Goal: Task Accomplishment & Management: Manage account settings

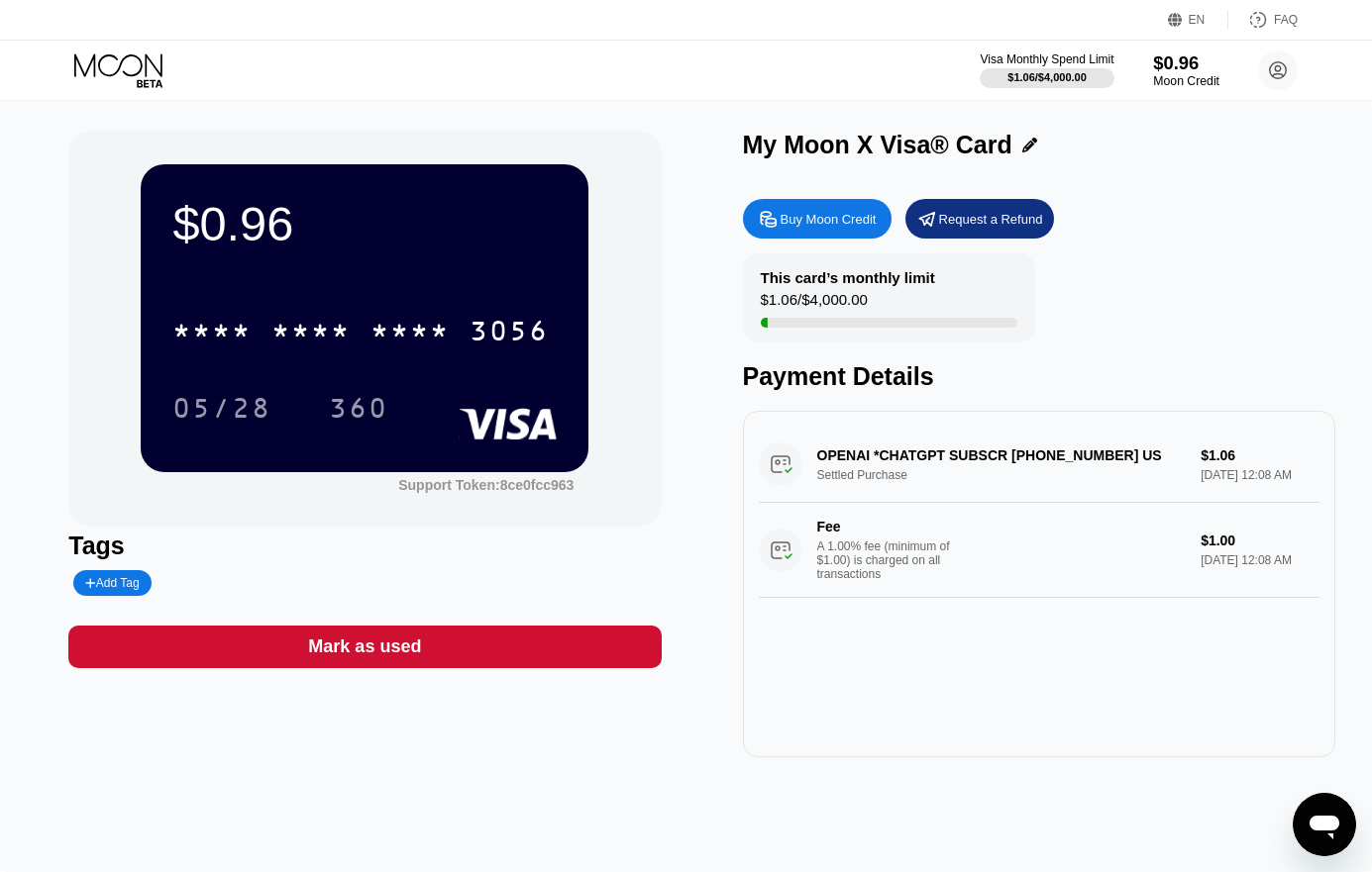
click at [1185, 61] on div "$0.96" at bounding box center [1186, 62] width 66 height 21
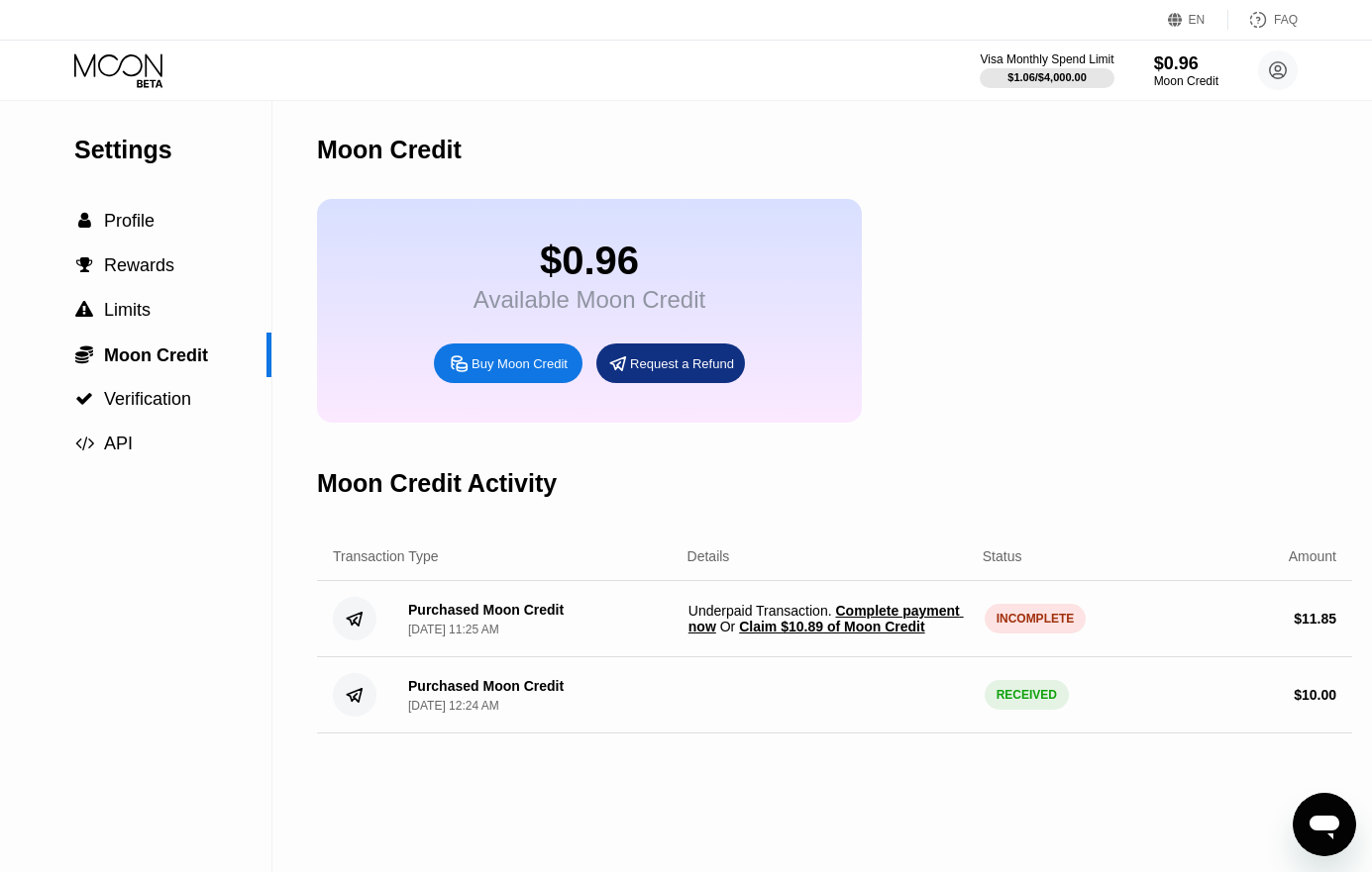
scroll to position [99, 0]
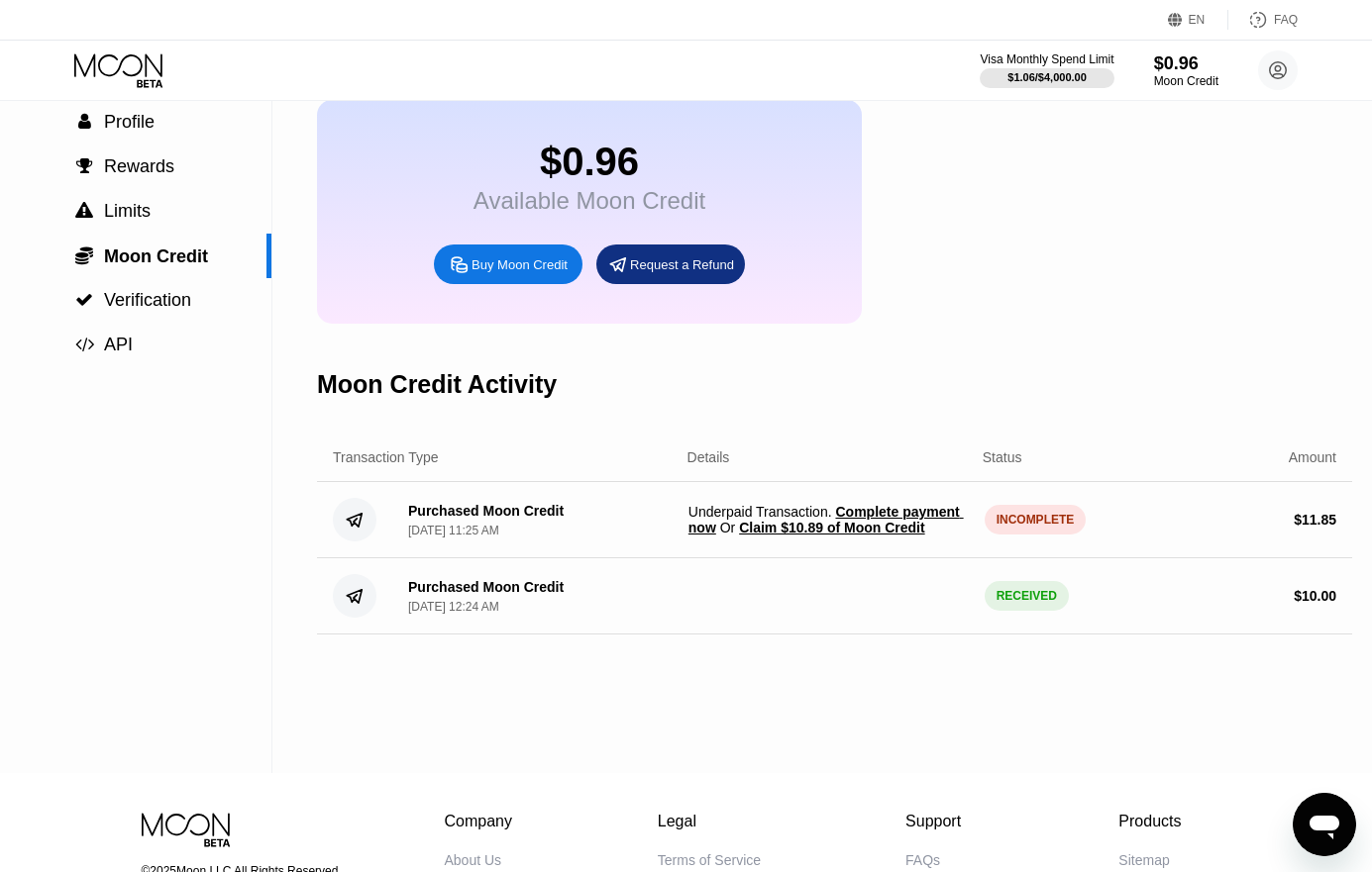
click at [777, 528] on span "Underpaid Transaction . Complete payment now Or Claim $10.89 of Moon Credit" at bounding box center [828, 520] width 281 height 32
click at [934, 466] on div "Details" at bounding box center [798, 458] width 299 height 16
click at [825, 731] on div "Moon Credit $0.96 Available Moon Credit Buy Moon Credit Request a Refund Moon C…" at bounding box center [835, 387] width 1035 height 771
click at [866, 635] on div "Purchased Moon Credit Apr 13, 2025, 12:24 AM RECEIVED $ 10.00" at bounding box center [835, 597] width 1035 height 76
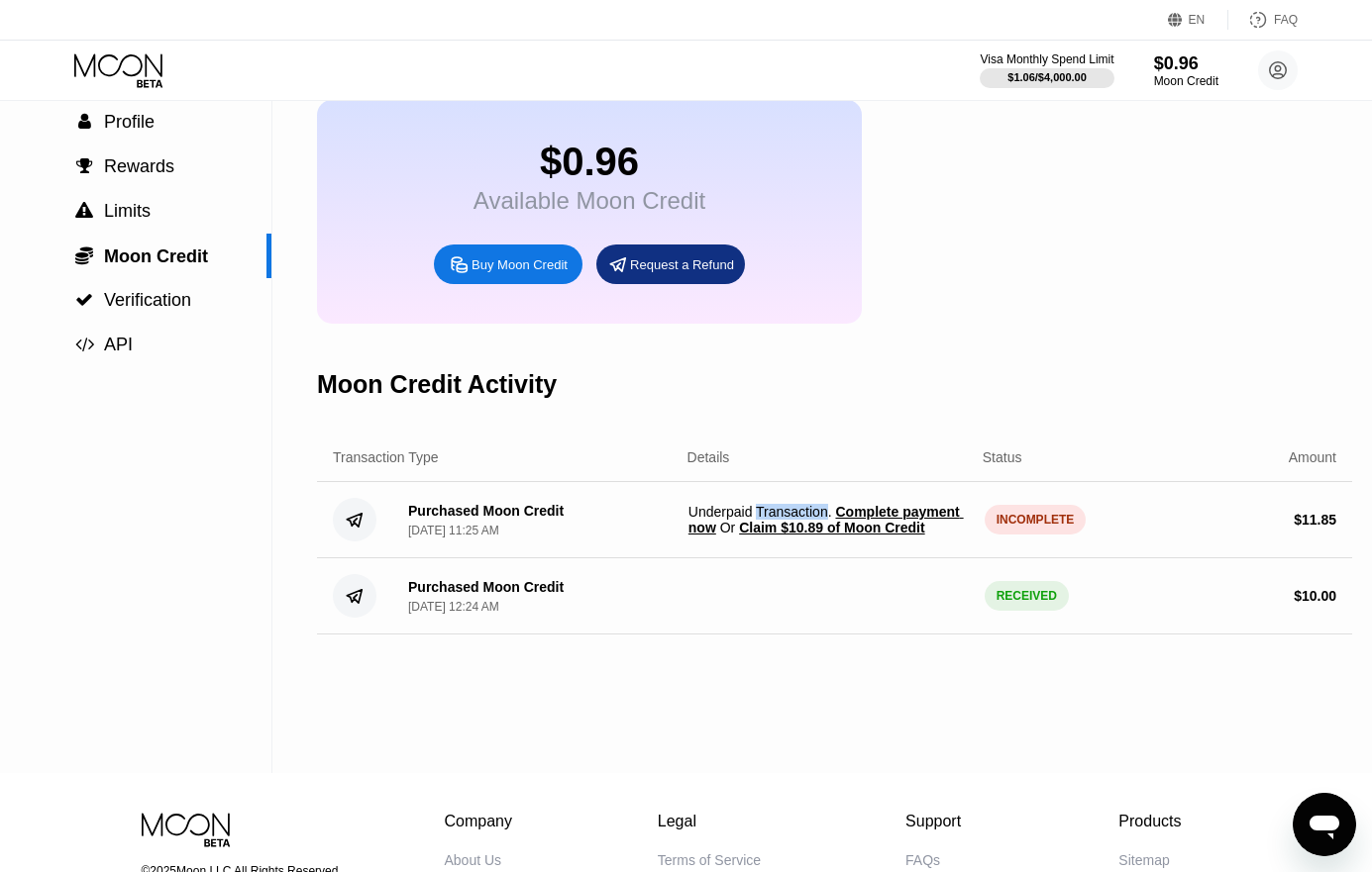
click at [937, 466] on div "Details" at bounding box center [798, 458] width 299 height 16
click at [871, 536] on span "Claim $10.89 of Moon Credit" at bounding box center [831, 528] width 185 height 16
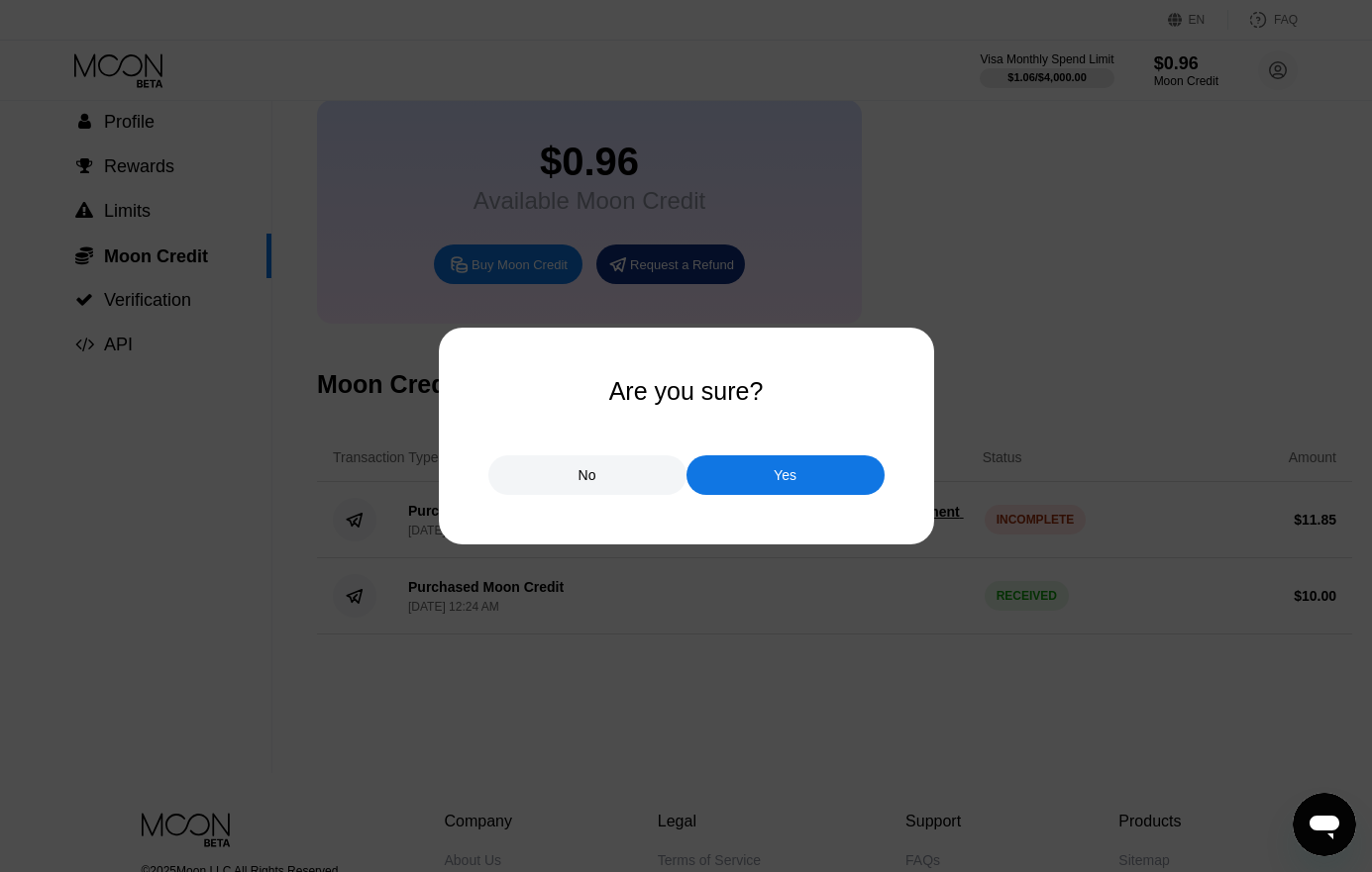
click at [700, 635] on div at bounding box center [693, 436] width 1387 height 872
click at [603, 478] on div "No" at bounding box center [588, 476] width 198 height 40
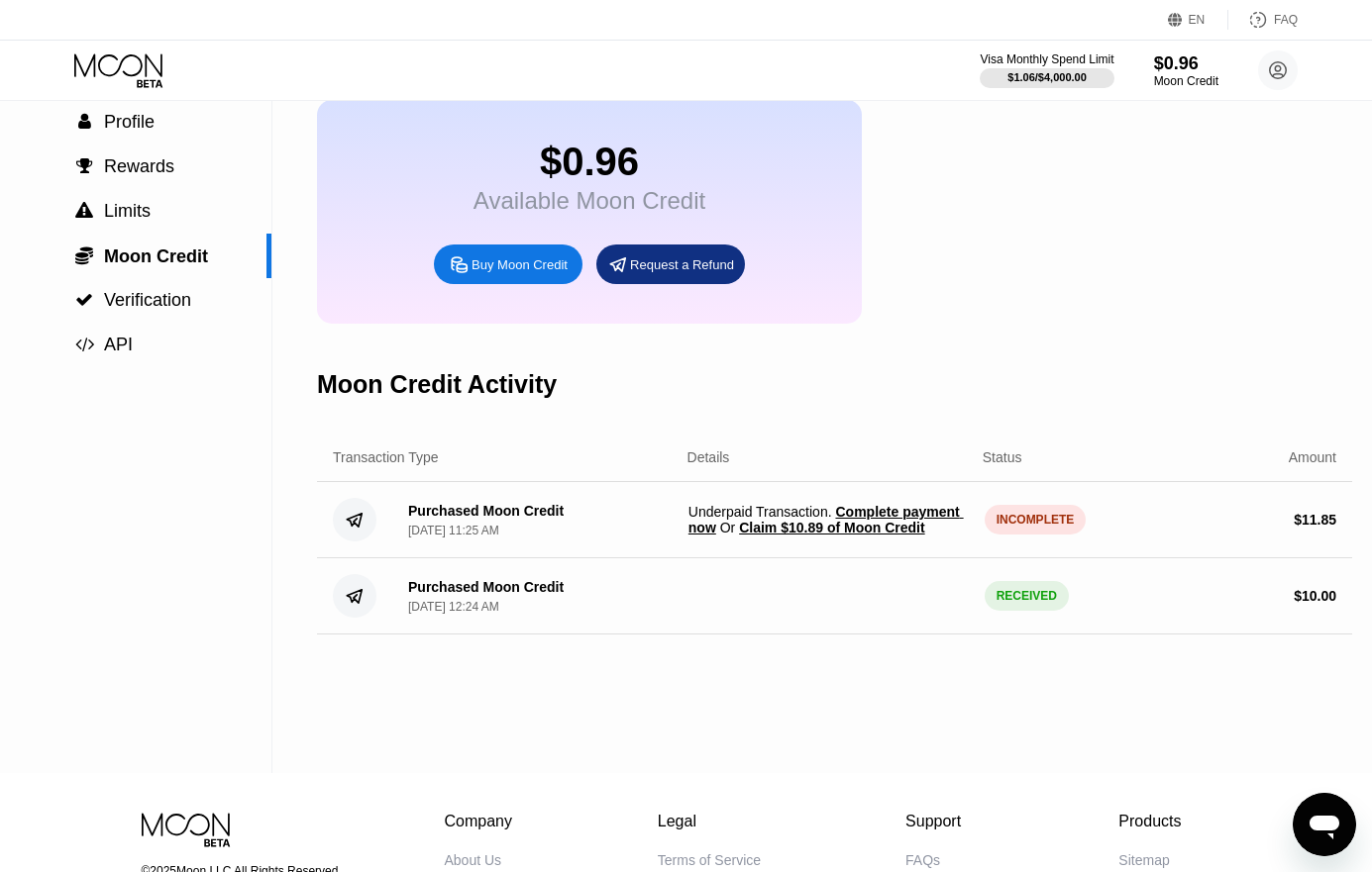
click at [1317, 528] on div "$ 11.85" at bounding box center [1315, 520] width 43 height 16
click at [824, 536] on span "Claim $10.89 of Moon Credit" at bounding box center [831, 528] width 185 height 16
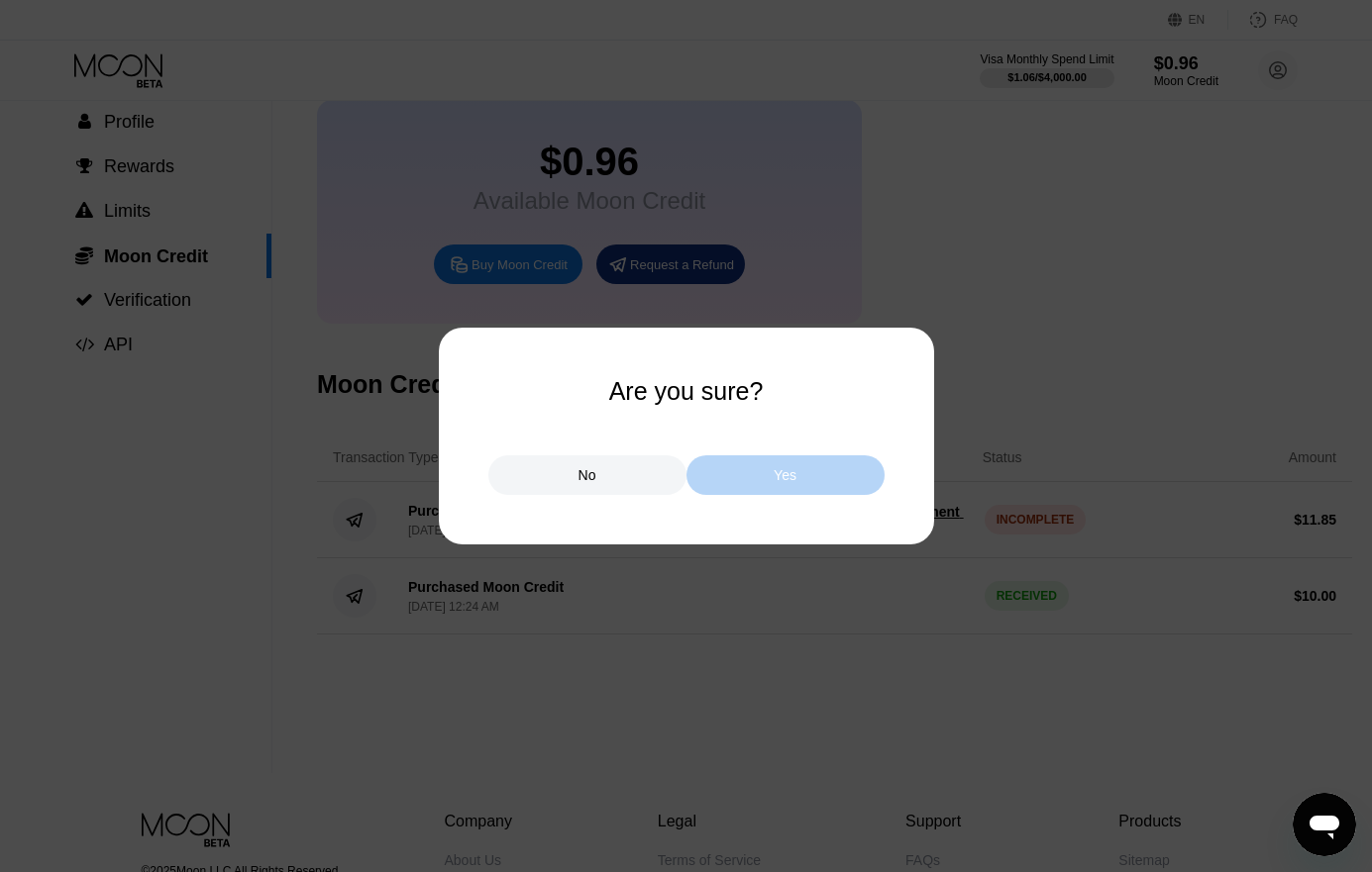
click at [783, 472] on div "Yes" at bounding box center [784, 476] width 23 height 18
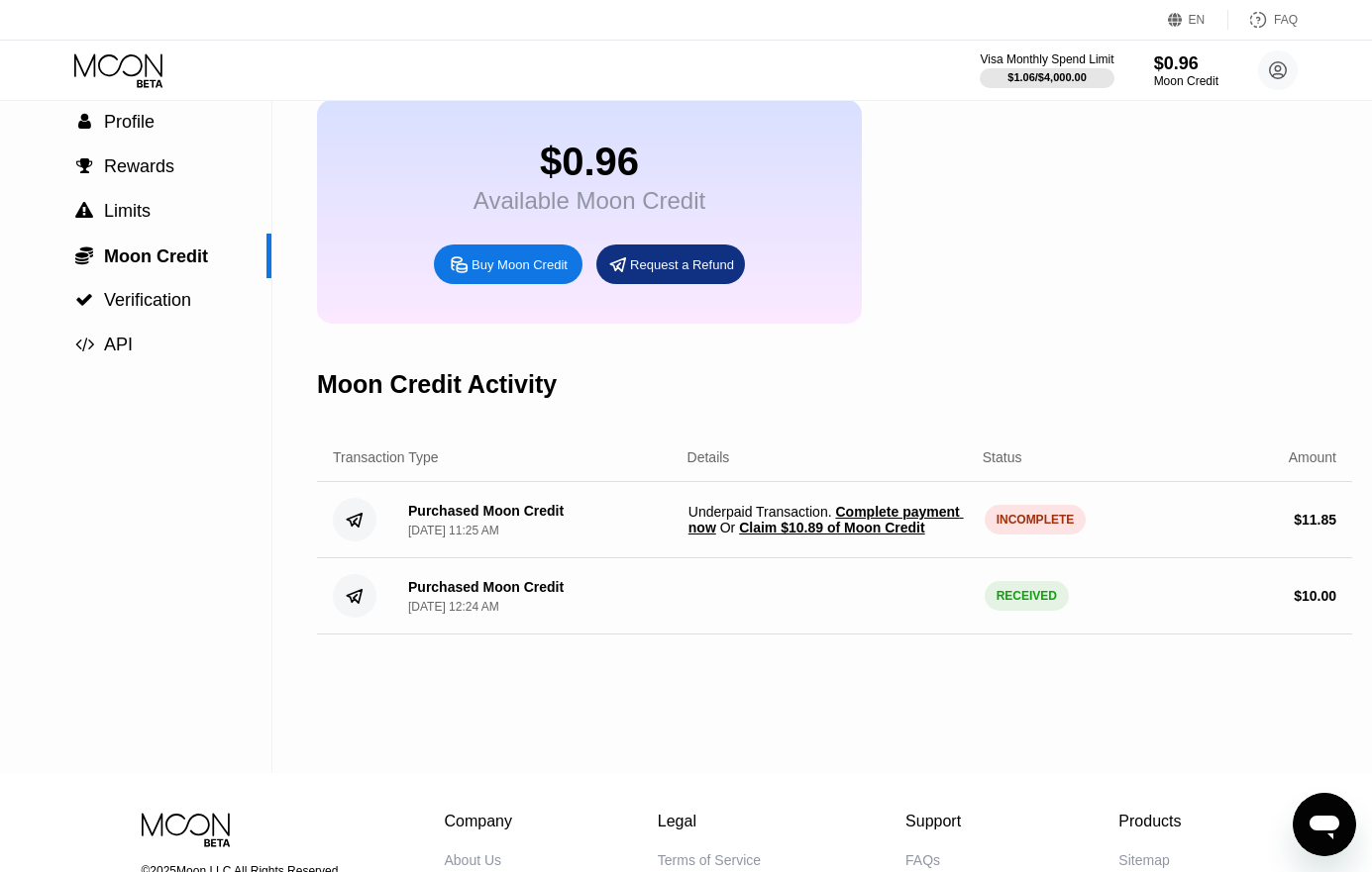
scroll to position [0, 0]
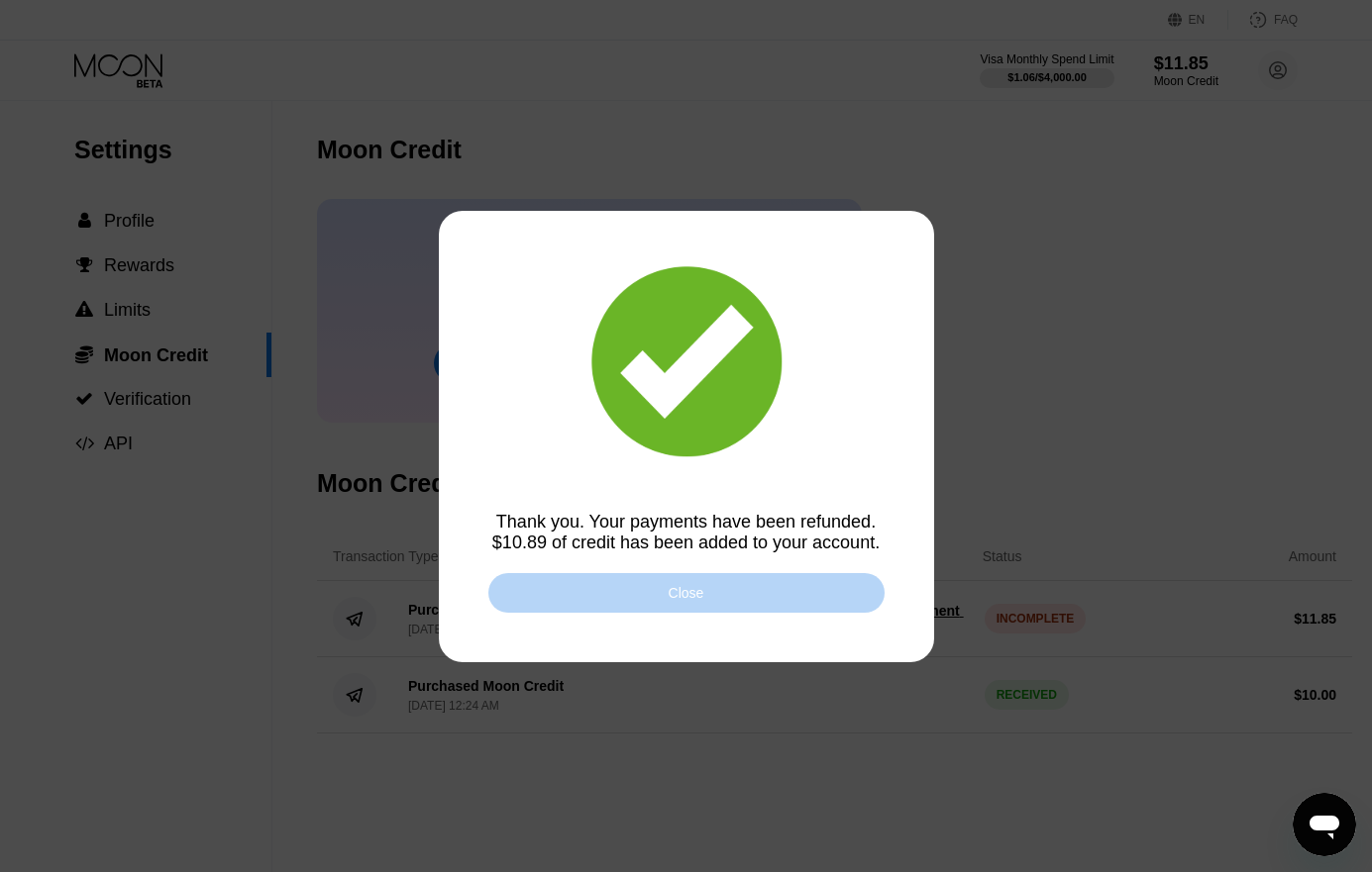
click at [740, 598] on div "Close" at bounding box center [687, 594] width 397 height 40
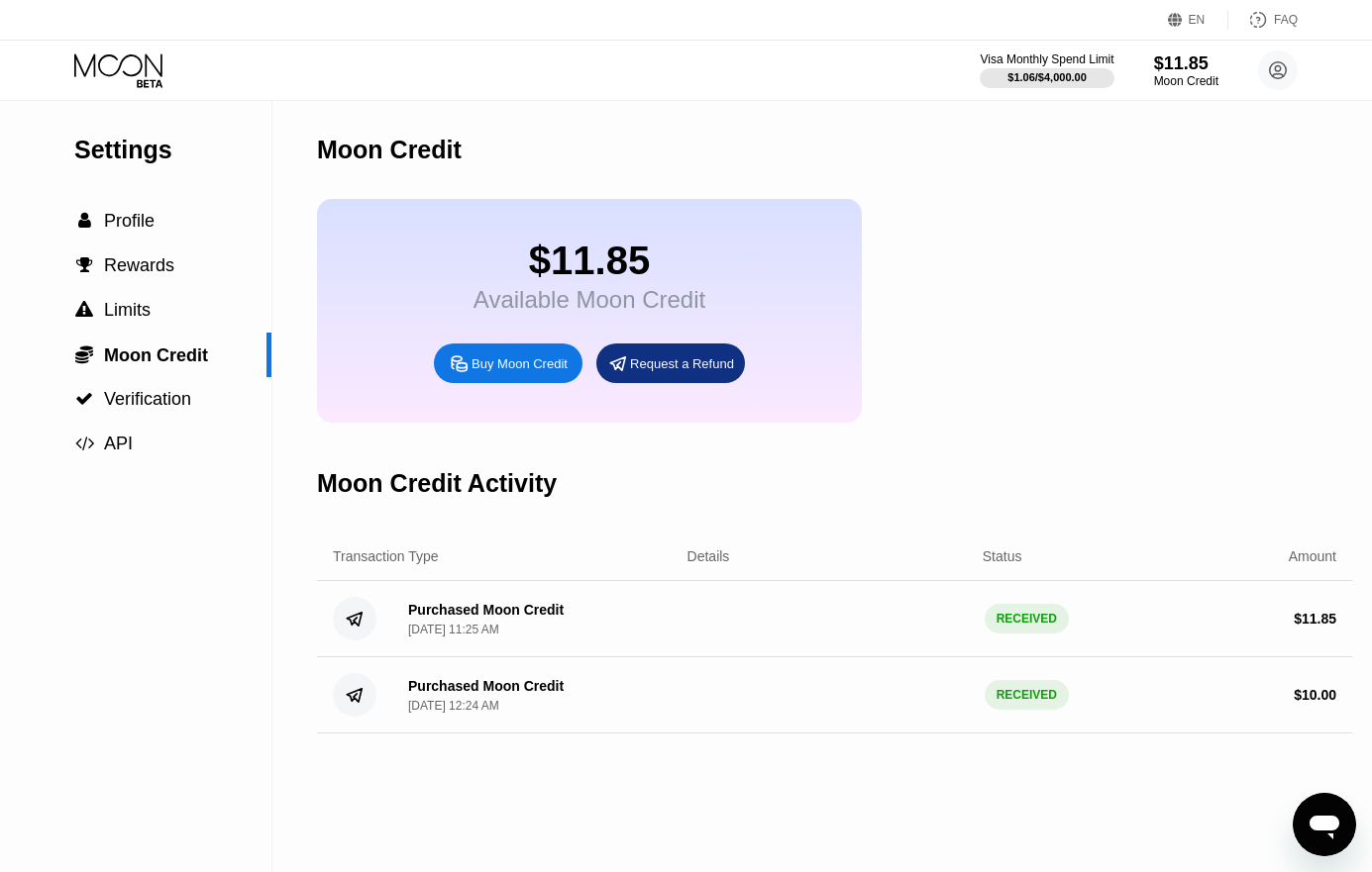
click at [608, 268] on div "$11.85" at bounding box center [590, 261] width 232 height 45
click at [805, 291] on div "$11.85 Available Moon Credit Buy Moon Credit Request a Refund" at bounding box center [590, 311] width 545 height 224
click at [90, 65] on icon at bounding box center [118, 64] width 88 height 23
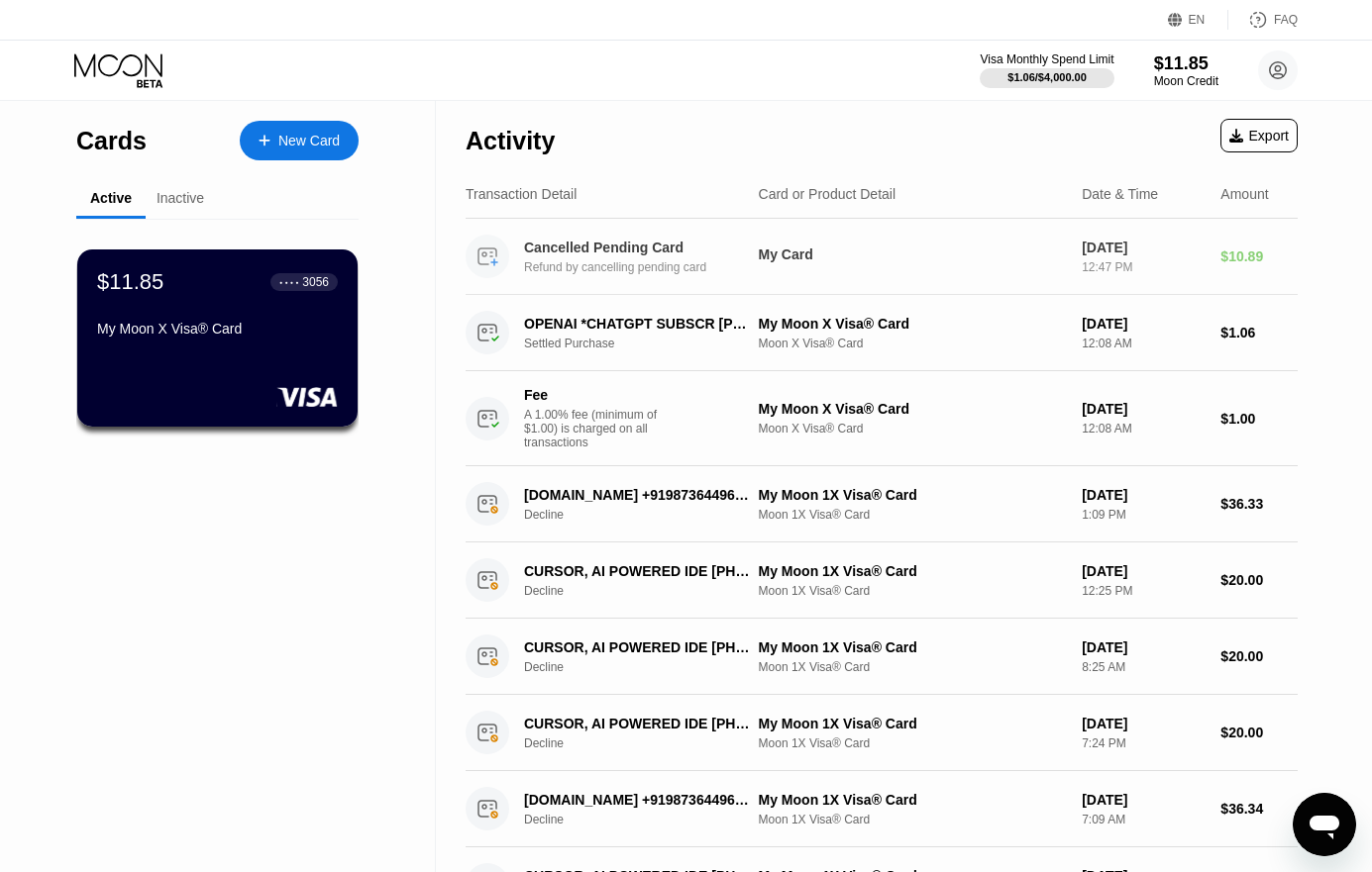
click at [612, 274] on div "Refund by cancelling pending card" at bounding box center [649, 268] width 250 height 14
click at [593, 253] on div "Cancelled Pending Card" at bounding box center [640, 248] width 232 height 16
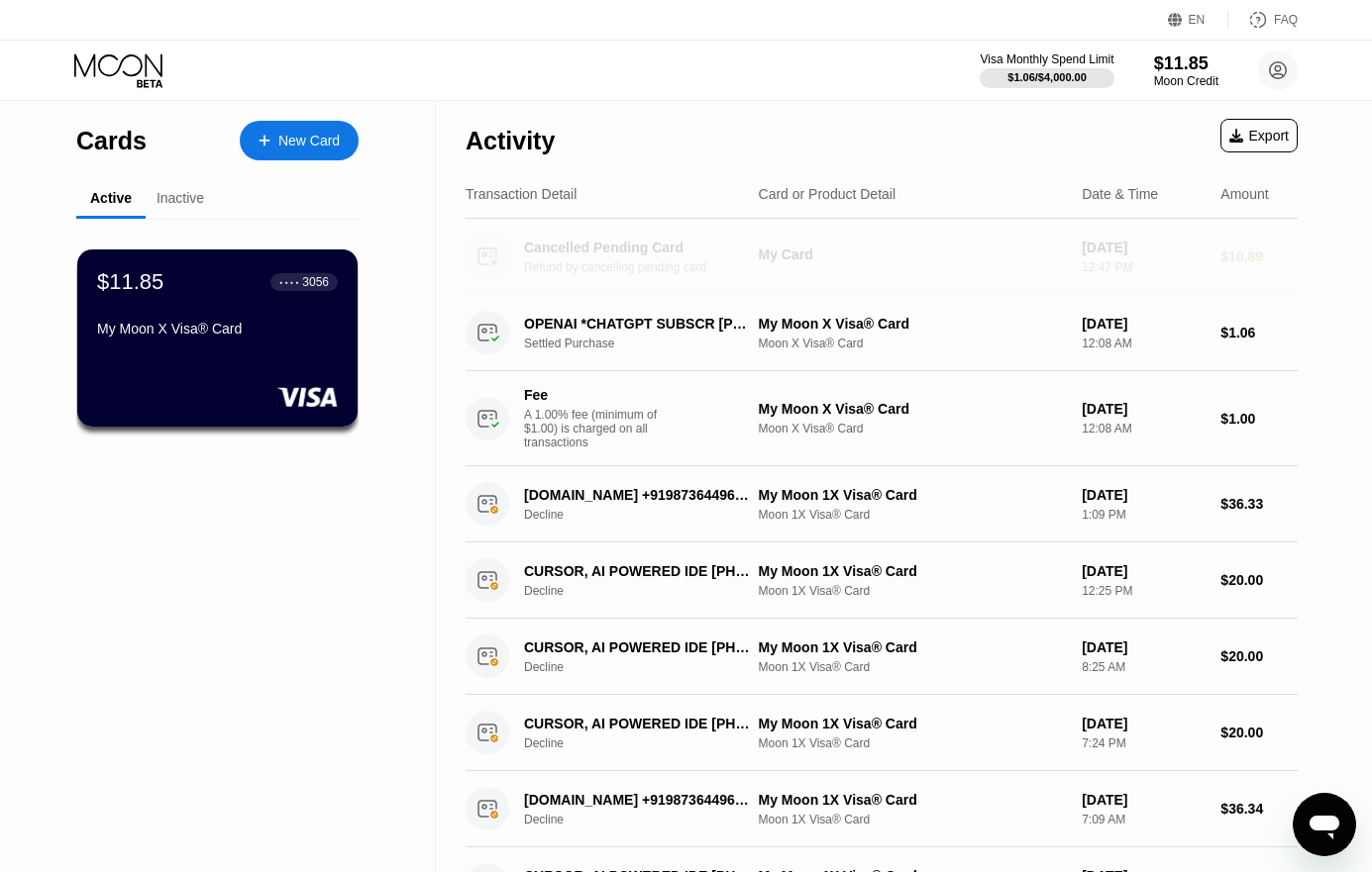
click at [593, 253] on div "Cancelled Pending Card" at bounding box center [640, 248] width 232 height 16
click at [803, 259] on div "My Card" at bounding box center [912, 255] width 308 height 16
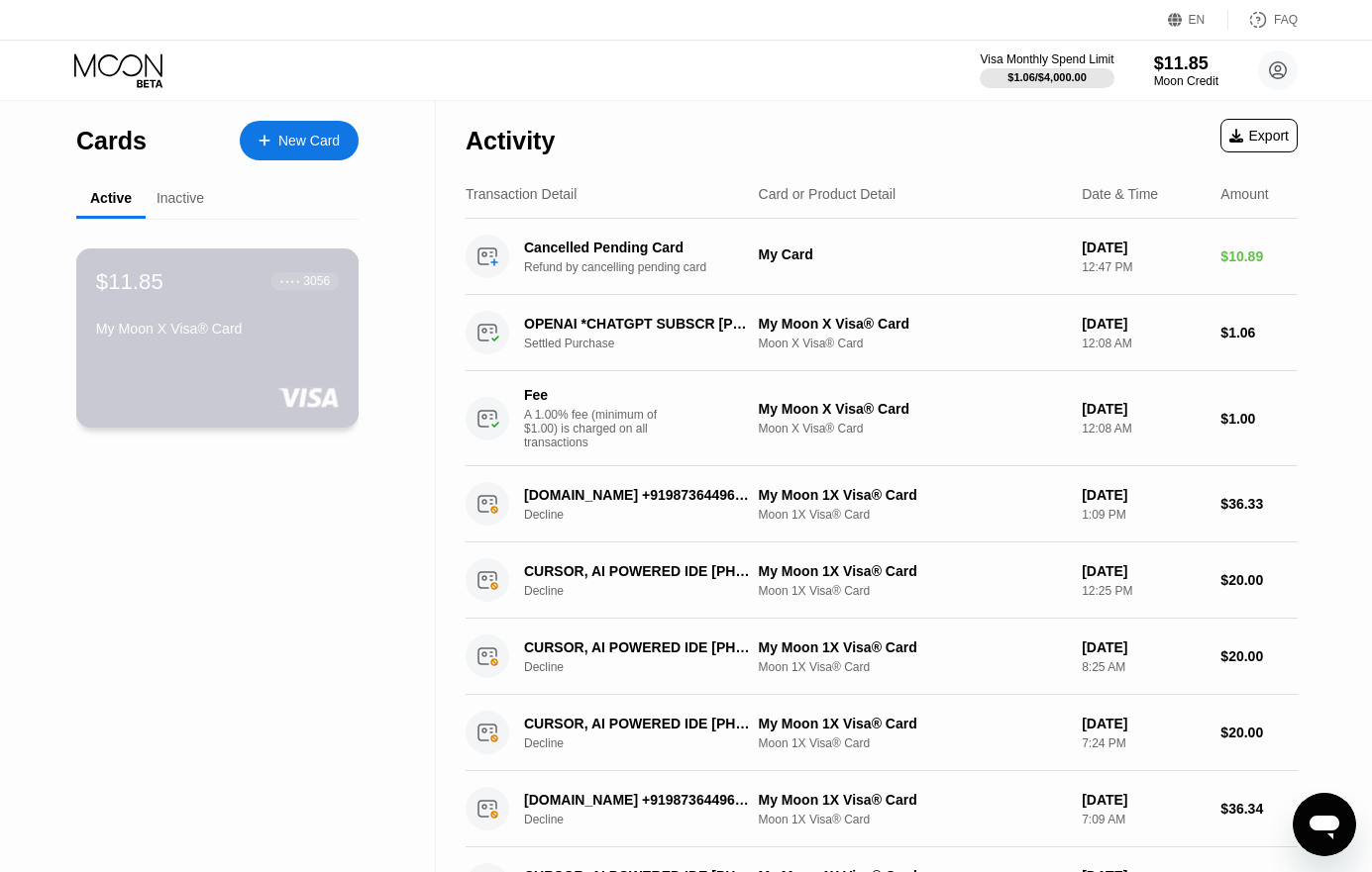
click at [286, 337] on div "My Moon X Visa® Card" at bounding box center [217, 329] width 243 height 16
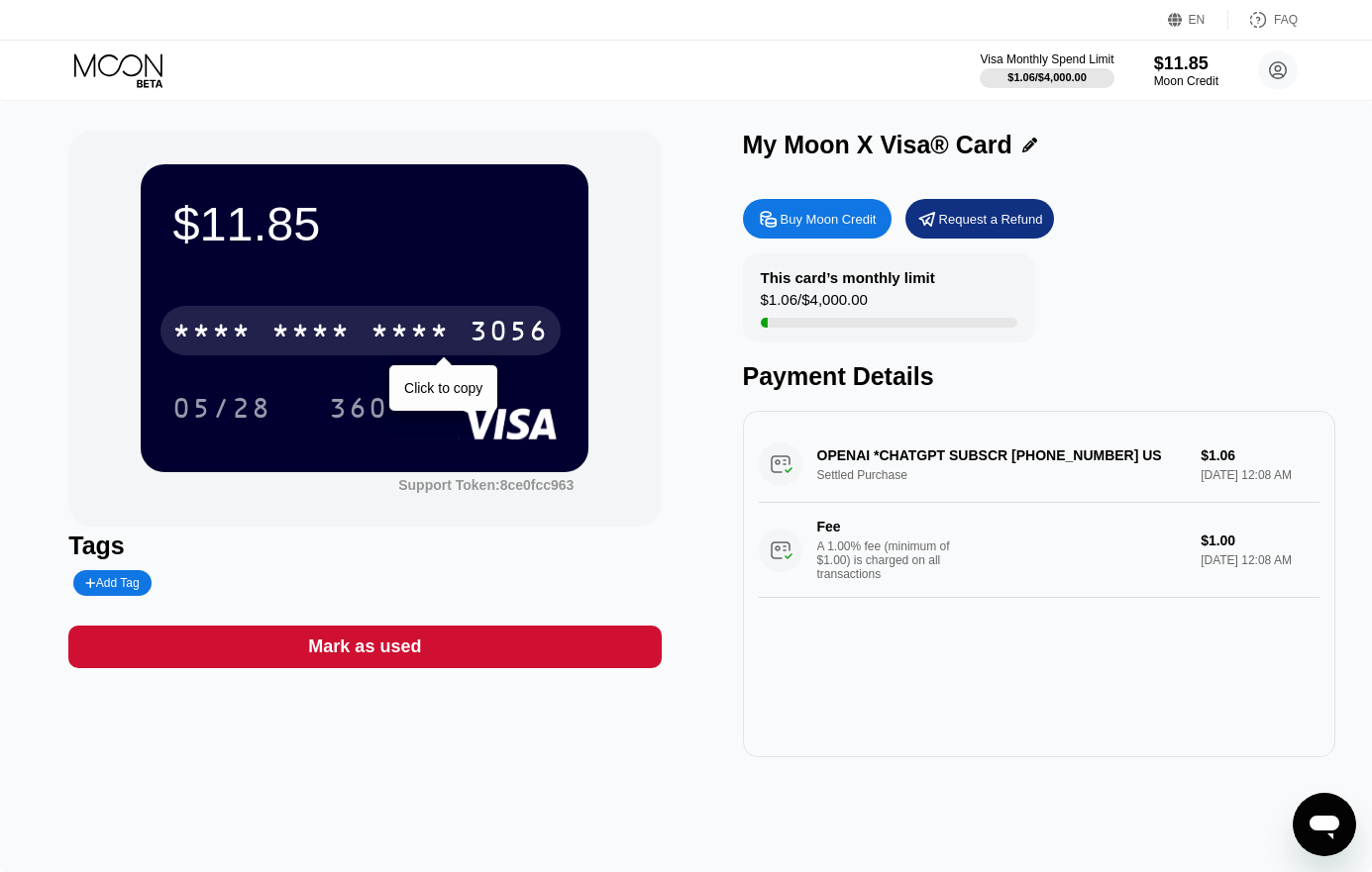
click at [410, 325] on div "* * * *" at bounding box center [410, 334] width 79 height 32
click at [394, 331] on div "2668" at bounding box center [410, 334] width 79 height 32
